Goal: Information Seeking & Learning: Learn about a topic

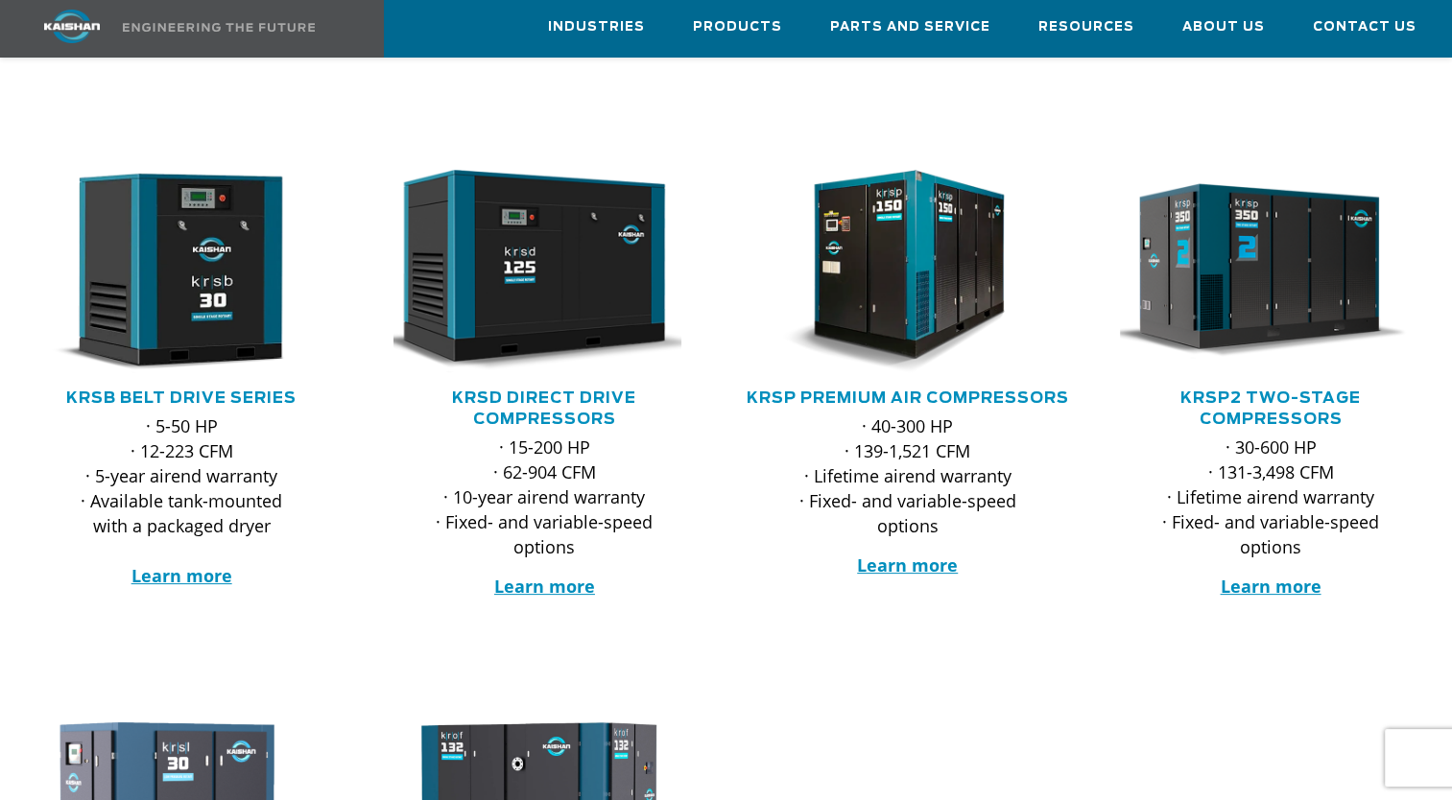
scroll to position [275, 0]
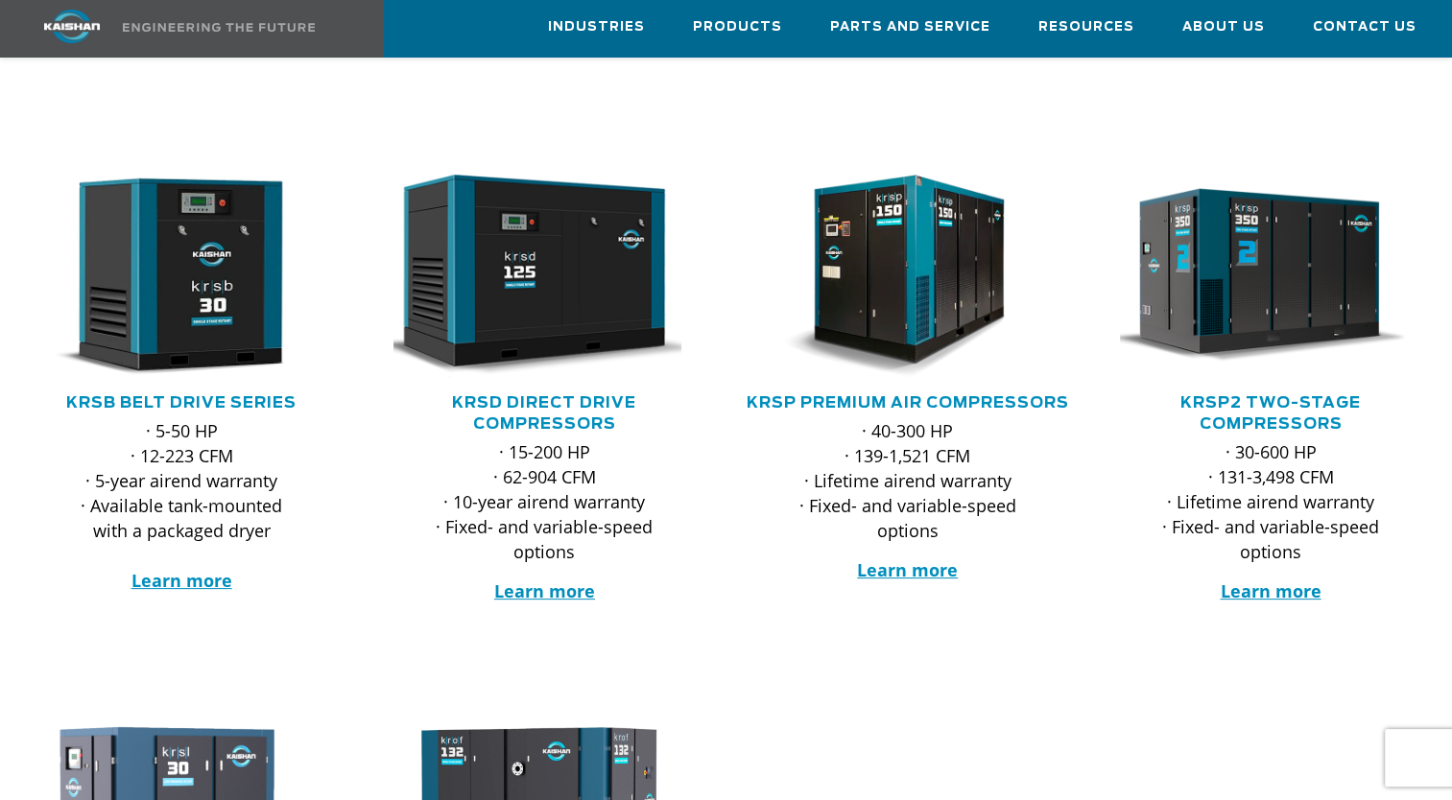
click at [169, 447] on p "· 5-50 HP · 12-223 CFM · 5-year airend warranty · Available tank-mounted with a…" at bounding box center [181, 505] width 225 height 175
click at [171, 395] on link "KRSB Belt Drive Series" at bounding box center [181, 402] width 230 height 15
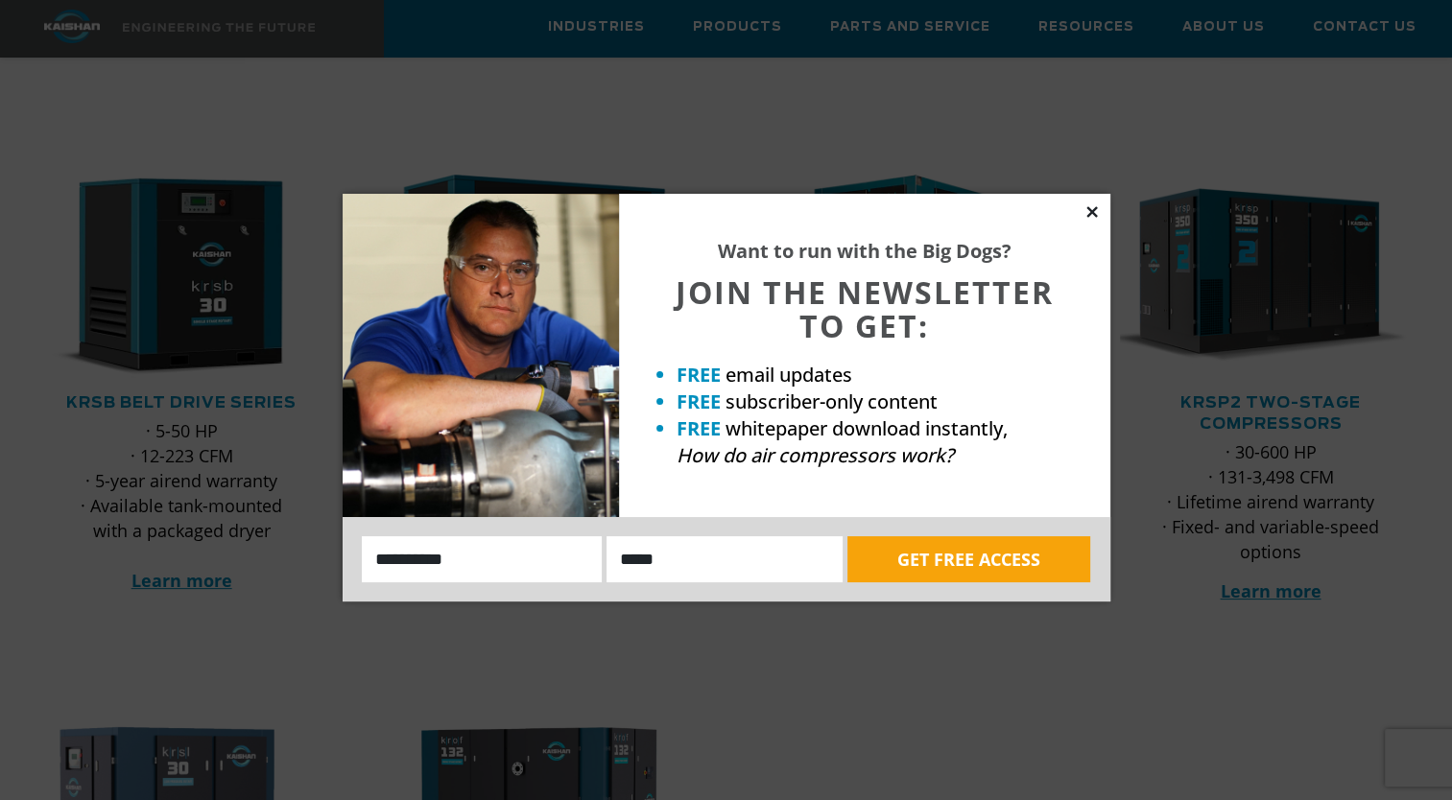
click at [1090, 209] on icon at bounding box center [1091, 211] width 11 height 11
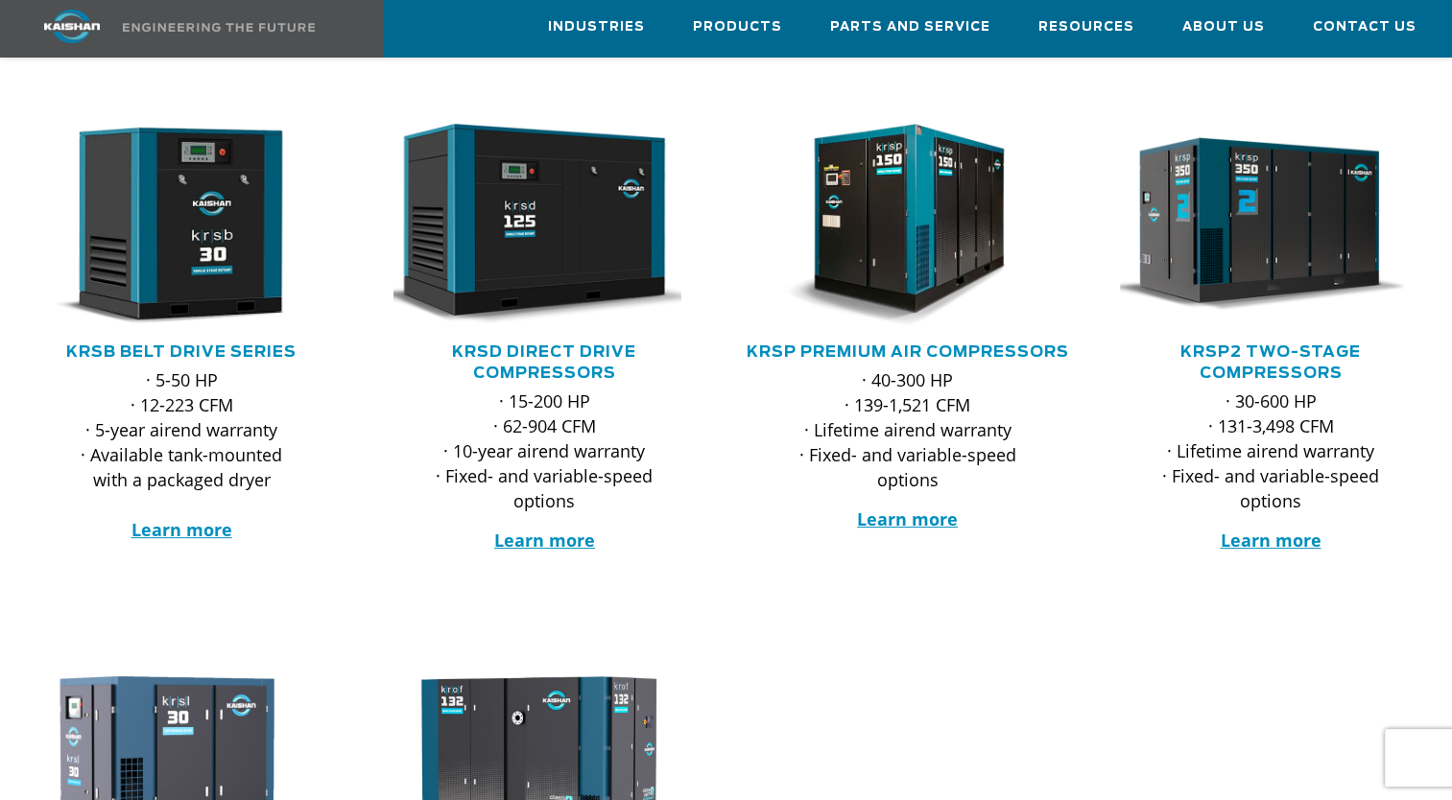
scroll to position [324, 0]
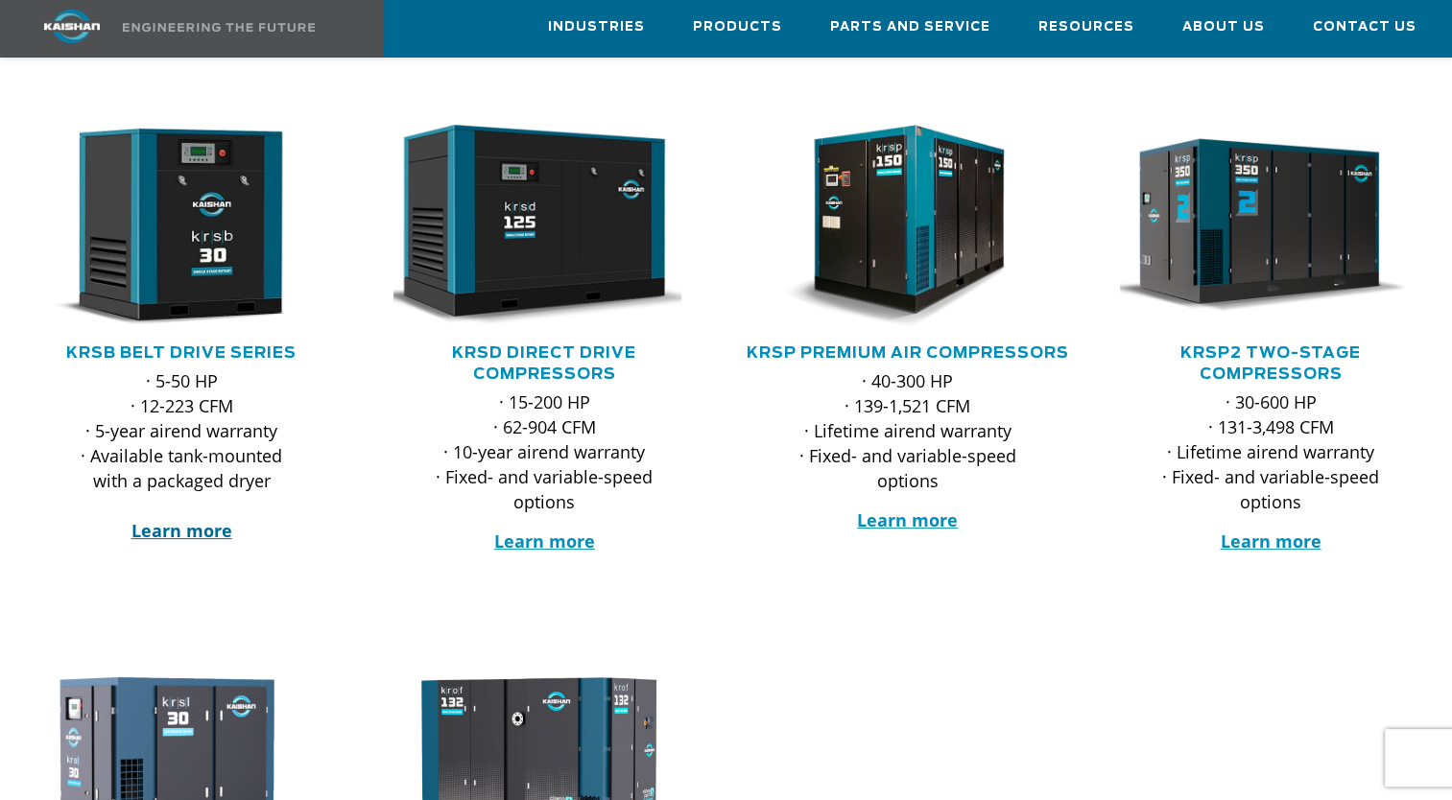
click at [166, 519] on strong "Learn more" at bounding box center [181, 530] width 101 height 23
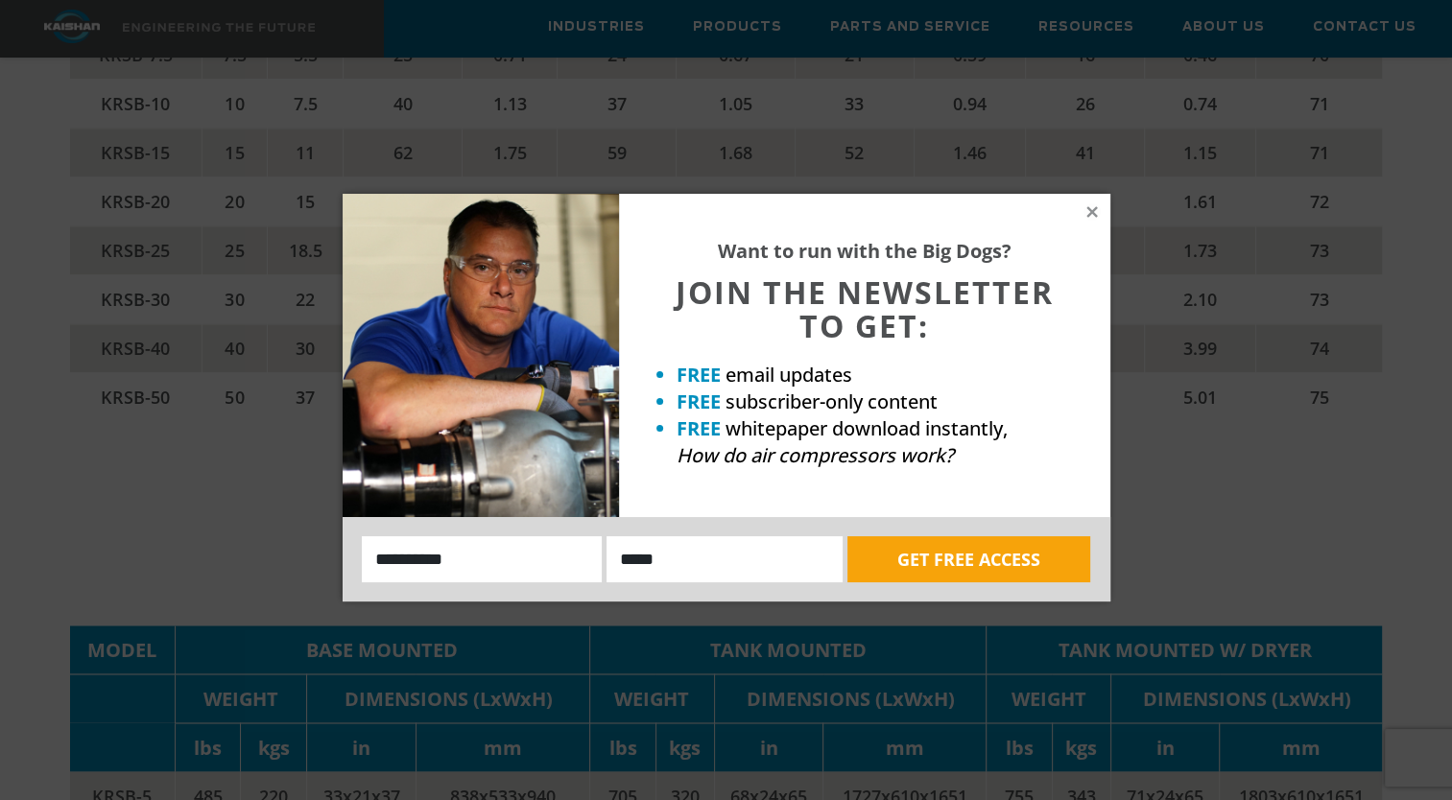
scroll to position [3213, 0]
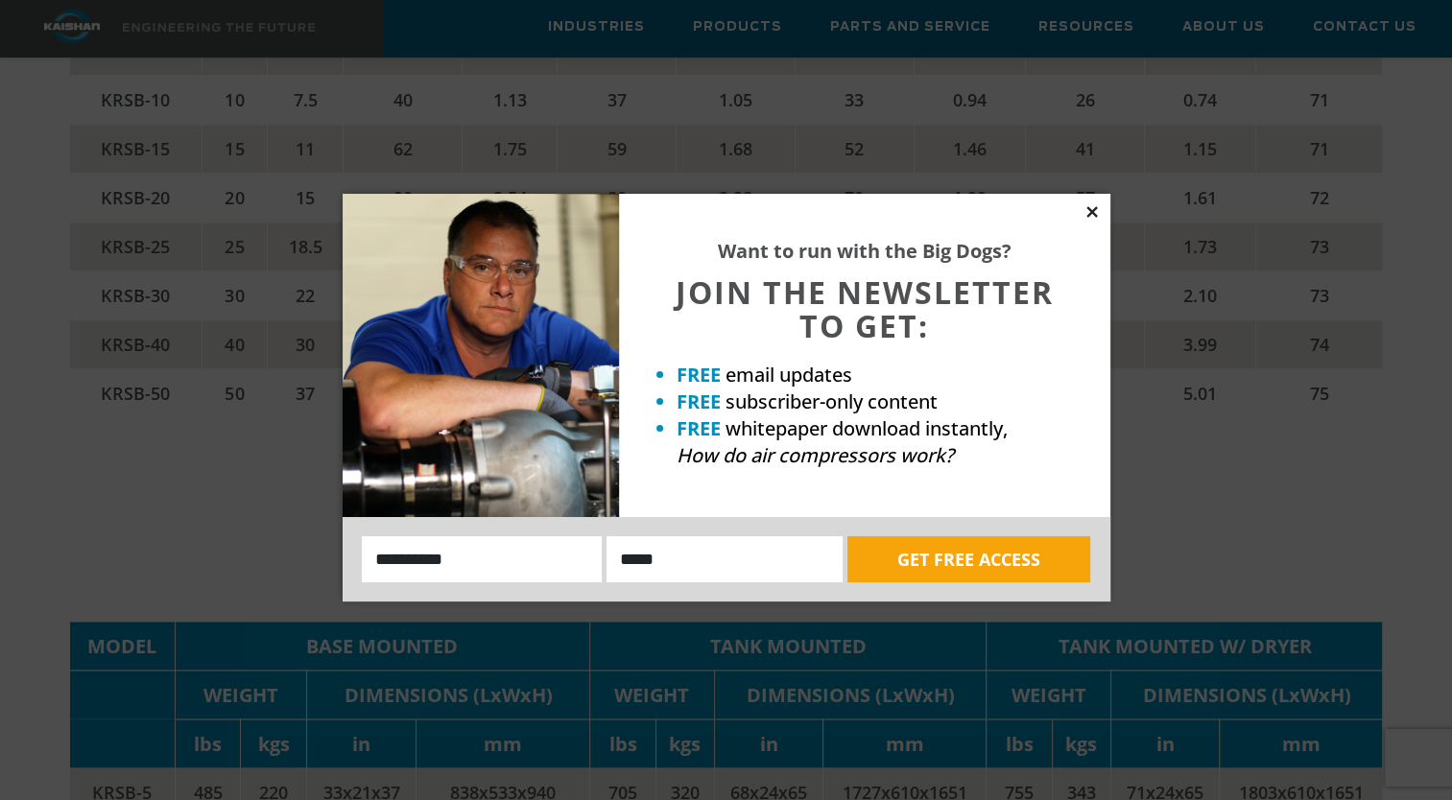
click at [1091, 206] on icon at bounding box center [1092, 211] width 17 height 17
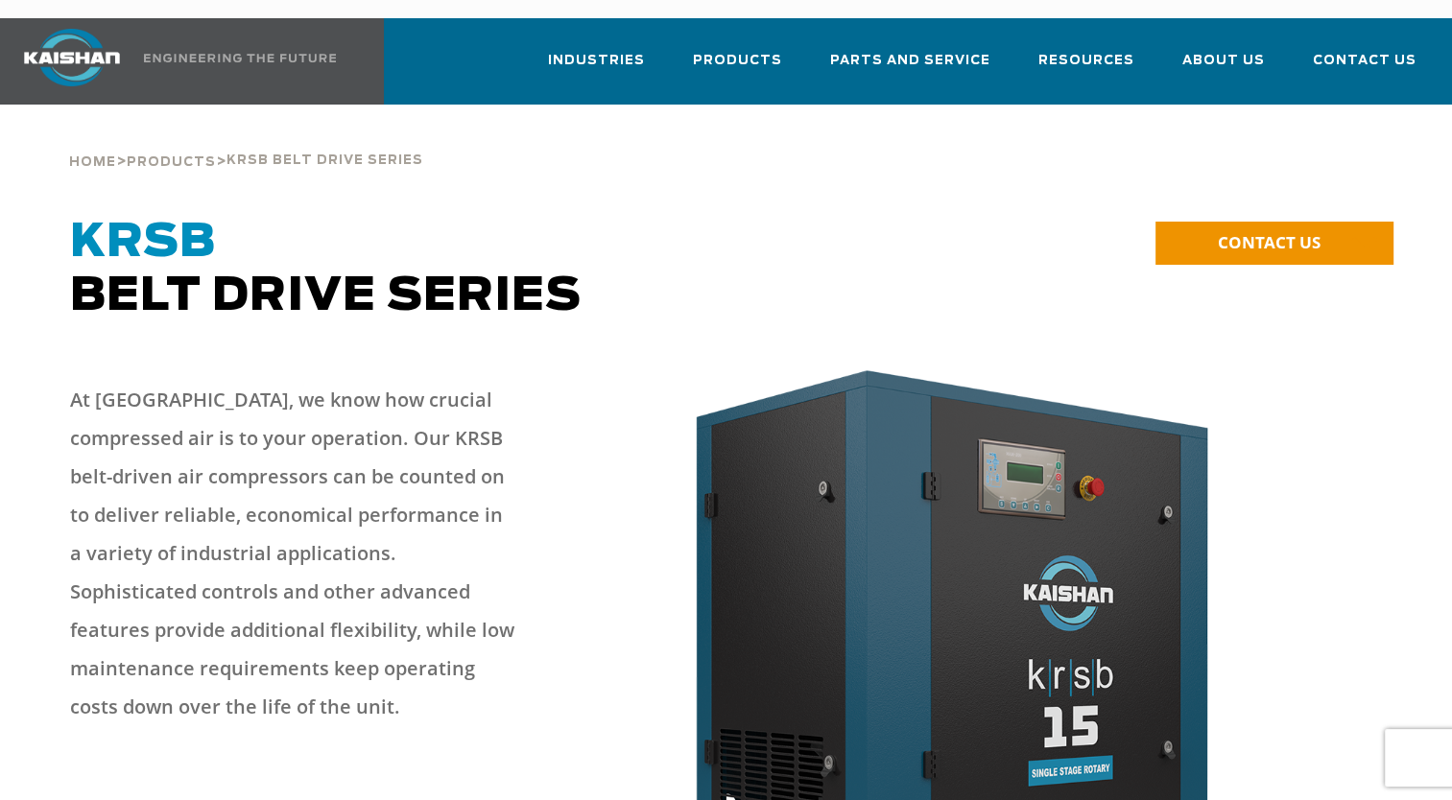
scroll to position [0, 0]
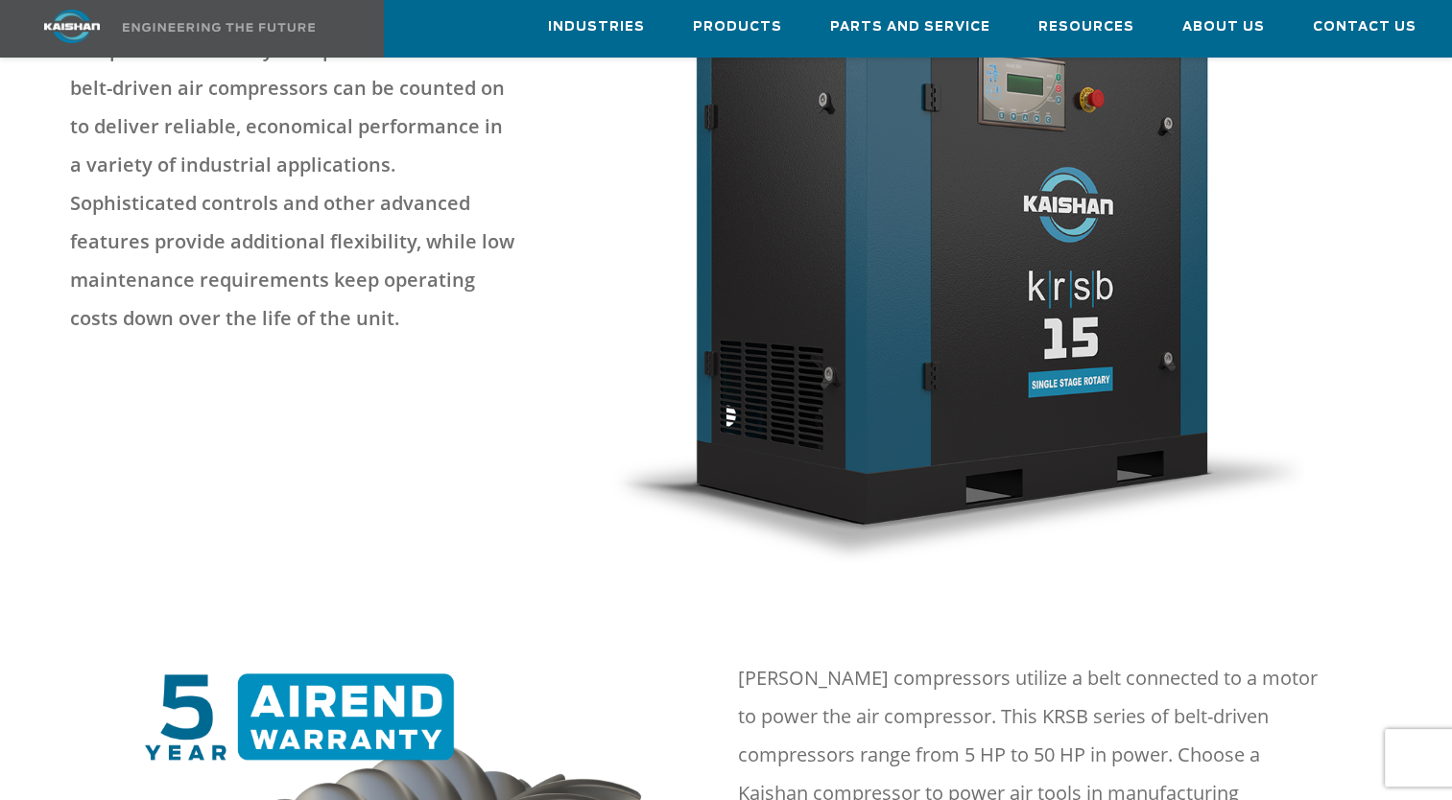
scroll to position [398, 0]
